Goal: Task Accomplishment & Management: Use online tool/utility

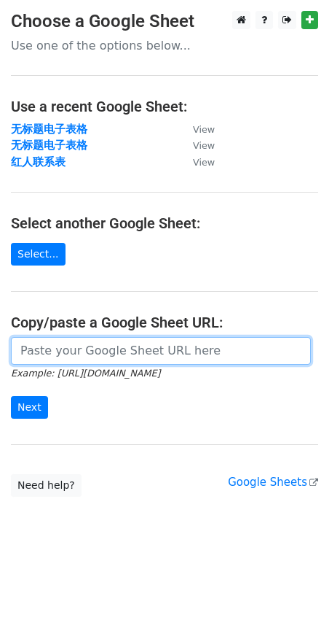
click at [39, 345] on input "url" at bounding box center [161, 351] width 300 height 28
paste input "[URL][DOMAIN_NAME]"
type input "[URL][DOMAIN_NAME]"
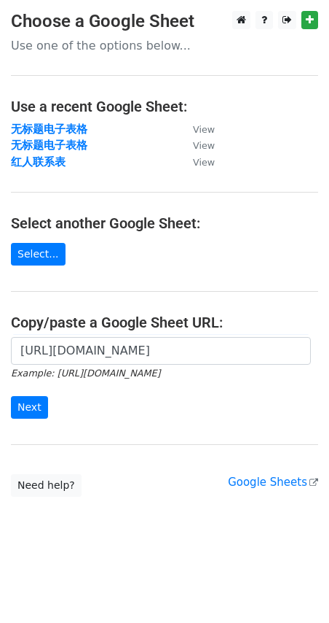
scroll to position [0, 0]
click at [9, 412] on div "[URL][DOMAIN_NAME] Example: [URL][DOMAIN_NAME] Next" at bounding box center [164, 385] width 329 height 96
click at [26, 405] on input "Next" at bounding box center [29, 407] width 37 height 23
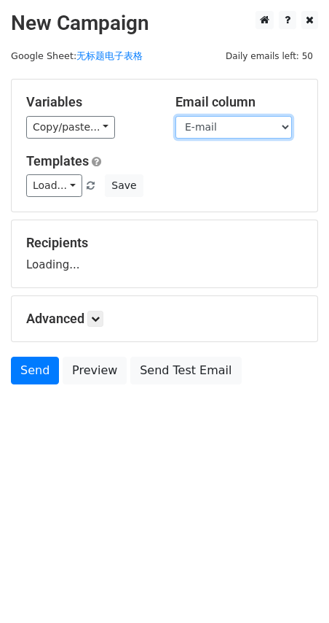
click at [254, 128] on select "Name E-mail" at bounding box center [234, 127] width 117 height 23
click at [176, 116] on select "Name E-mail" at bounding box center [234, 127] width 117 height 23
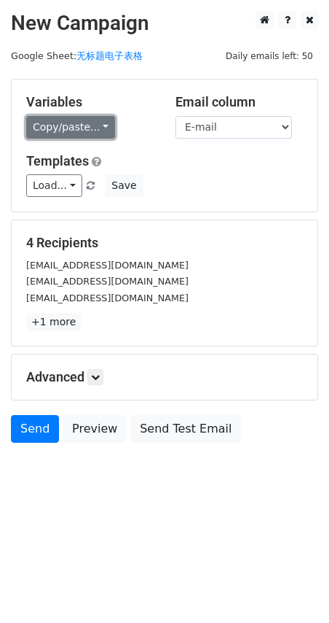
click at [94, 124] on link "Copy/paste..." at bounding box center [70, 127] width 89 height 23
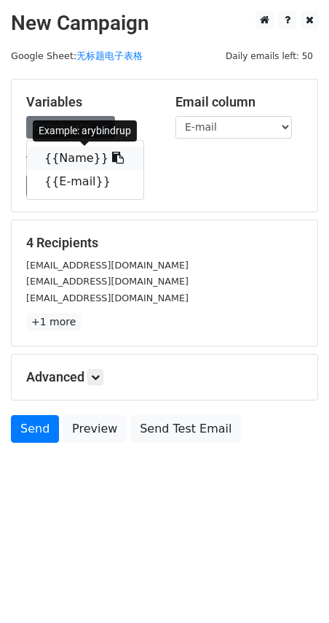
click at [90, 152] on link "{{Name}}" at bounding box center [85, 158] width 117 height 23
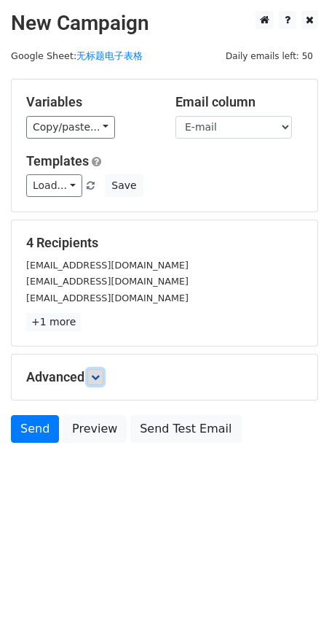
click at [90, 372] on link at bounding box center [95, 377] width 16 height 16
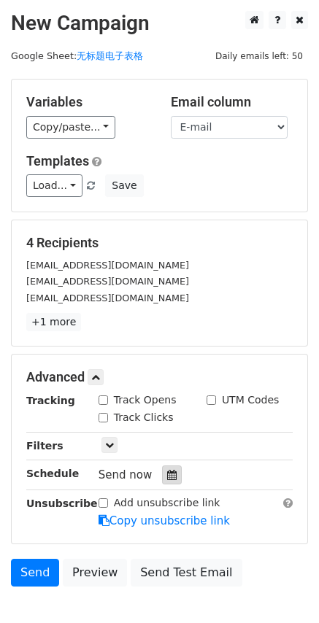
click at [175, 476] on div at bounding box center [172, 474] width 20 height 19
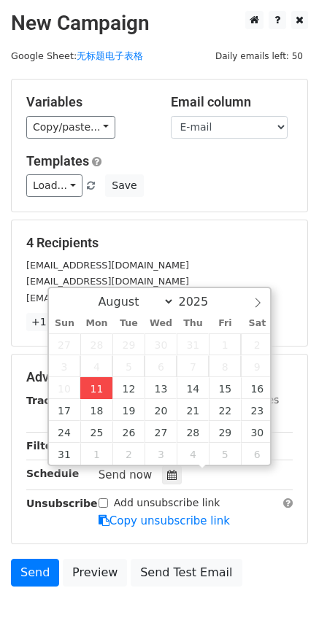
type input "2025-08-11 18:05"
type input "06"
type input "05"
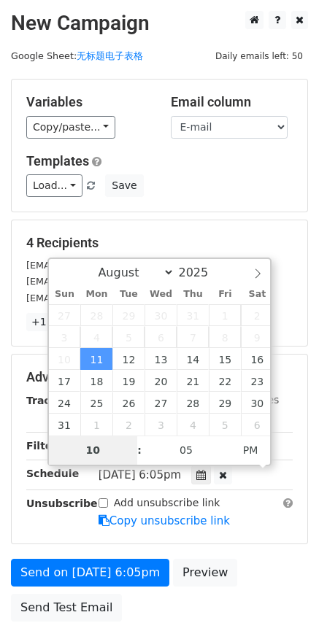
type input "10"
type input "2025-08-11 22:05"
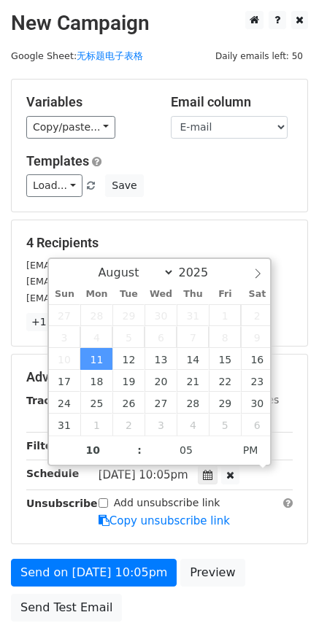
click at [13, 512] on div "Advanced Tracking Track Opens UTM Codes Track Clicks Filters Only include sprea…" at bounding box center [159, 448] width 295 height 189
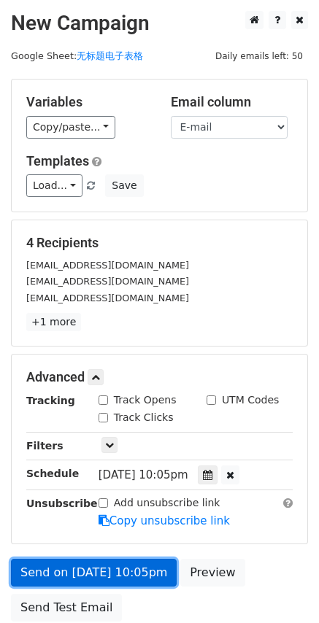
click at [36, 576] on link "Send on Aug 11 at 10:05pm" at bounding box center [93, 572] width 165 height 28
click at [78, 577] on link "Send on Aug 11 at 10:05pm" at bounding box center [93, 572] width 165 height 28
